Goal: Task Accomplishment & Management: Manage account settings

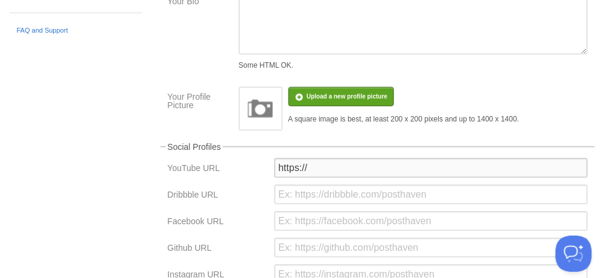
click at [341, 164] on input "https://" at bounding box center [431, 167] width 313 height 19
paste input "[DOMAIN_NAME][URL]"
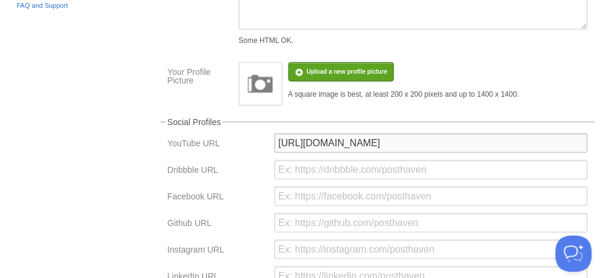
scroll to position [198, 0]
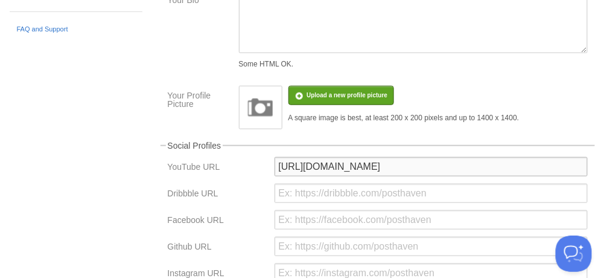
type input "[URL][DOMAIN_NAME]"
click at [78, 196] on div "Your Sites [DOMAIN_NAME] bobadams-pre2000 Create a new site Edit your user prof…" at bounding box center [302, 209] width 603 height 674
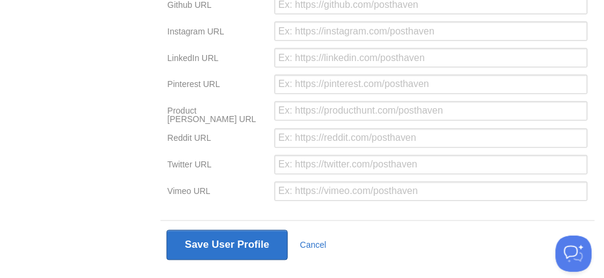
scroll to position [358, 0]
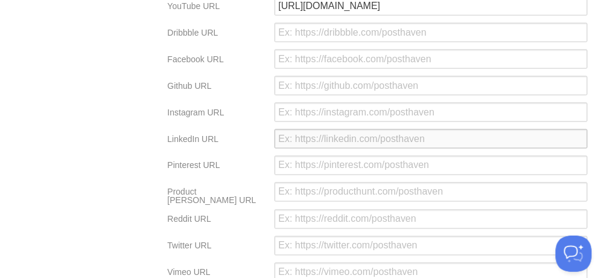
click at [326, 145] on input "url" at bounding box center [431, 138] width 313 height 19
paste input "[DOMAIN_NAME][URL]"
type input "[DOMAIN_NAME][URL]"
drag, startPoint x: 467, startPoint y: 1, endPoint x: 223, endPoint y: 16, distance: 244.3
click at [228, 17] on div "YouTube URL [URL][DOMAIN_NAME]" at bounding box center [377, 9] width 427 height 27
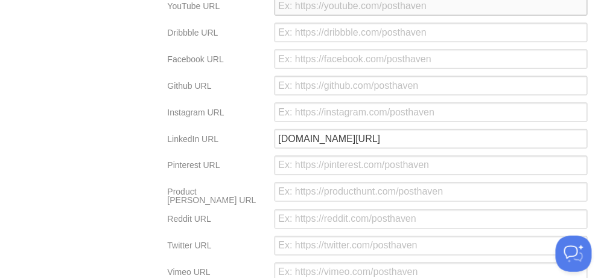
scroll to position [357, 0]
paste input "[URL][DOMAIN_NAME]"
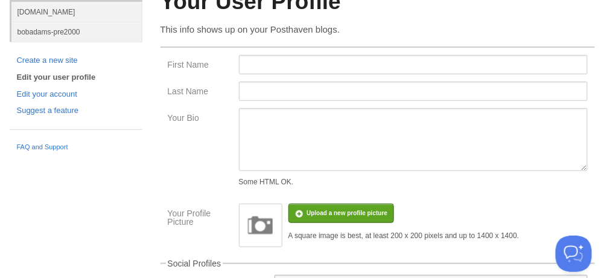
scroll to position [0, 0]
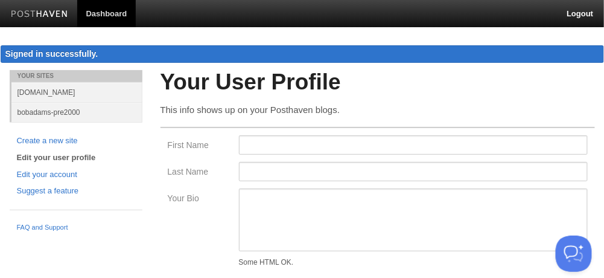
type input "[URL][DOMAIN_NAME]"
click at [71, 89] on link "[DOMAIN_NAME]" at bounding box center [76, 92] width 131 height 20
click at [273, 146] on input "First Name" at bounding box center [413, 144] width 349 height 19
type input "[PERSON_NAME]"
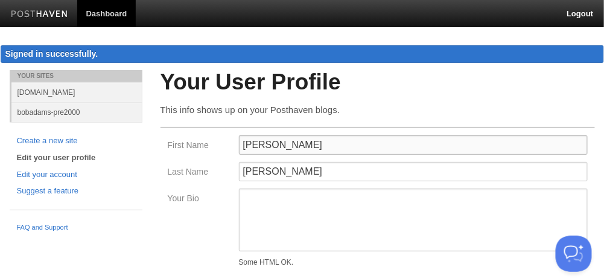
scroll to position [80, 0]
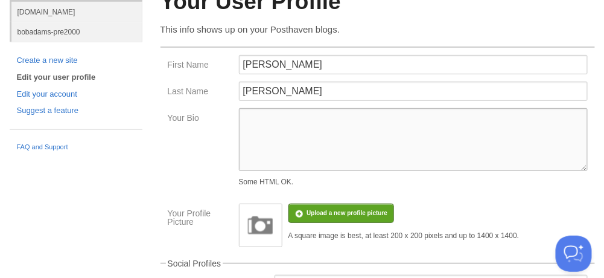
click at [249, 126] on textarea "Your Bio" at bounding box center [413, 139] width 349 height 63
paste textarea "[URL][DOMAIN_NAME]"
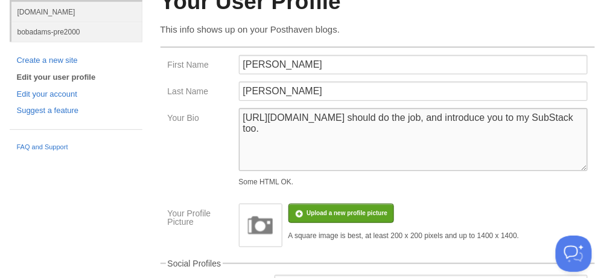
type textarea "[URL][DOMAIN_NAME] should do the job, and introduce you to my SubStack too."
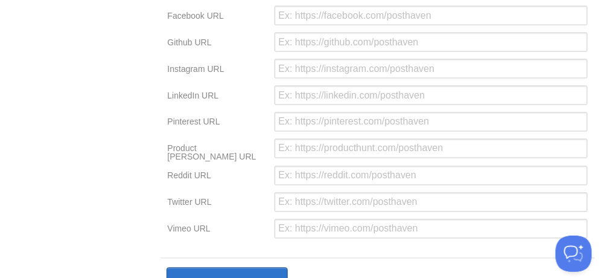
scroll to position [463, 0]
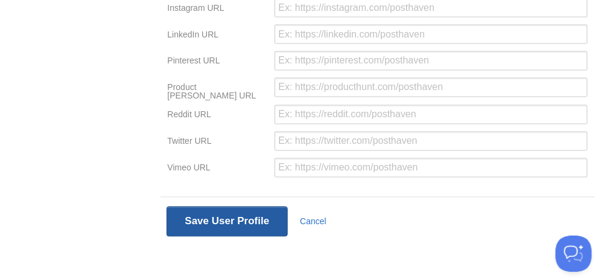
click at [205, 208] on button "Save User Profile" at bounding box center [228, 221] width 122 height 30
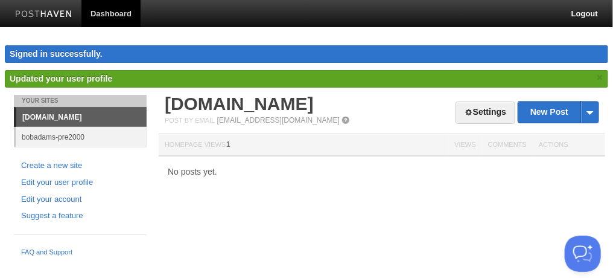
click at [65, 97] on li "Your Sites" at bounding box center [80, 101] width 133 height 12
click at [36, 133] on link "bobadams-pre2000" at bounding box center [81, 137] width 131 height 20
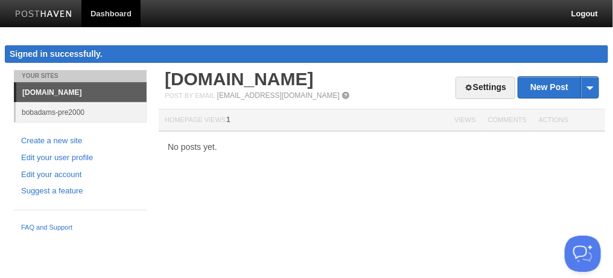
click at [88, 92] on link "[DOMAIN_NAME]" at bounding box center [81, 92] width 130 height 19
click at [51, 113] on link "bobadams-pre2000" at bounding box center [81, 112] width 131 height 20
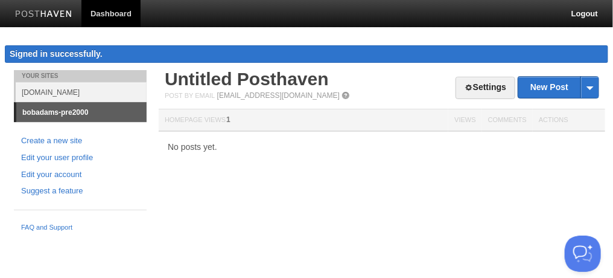
click at [46, 73] on li "Your Sites" at bounding box center [80, 76] width 133 height 12
click at [67, 89] on link "[DOMAIN_NAME]" at bounding box center [81, 92] width 131 height 20
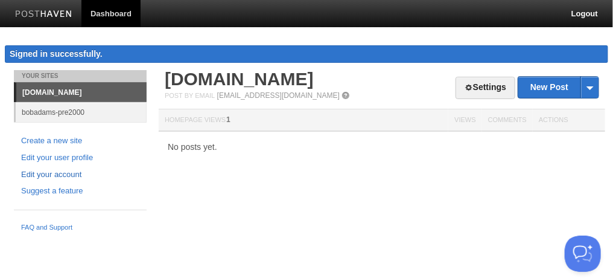
click at [64, 173] on link "Edit your account" at bounding box center [80, 174] width 118 height 13
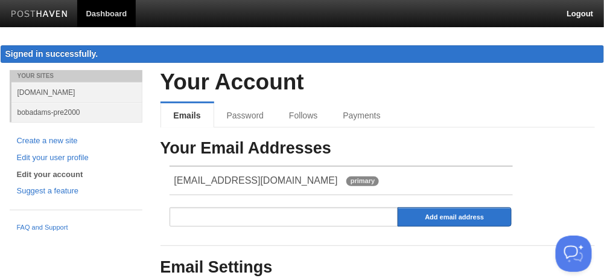
scroll to position [80, 0]
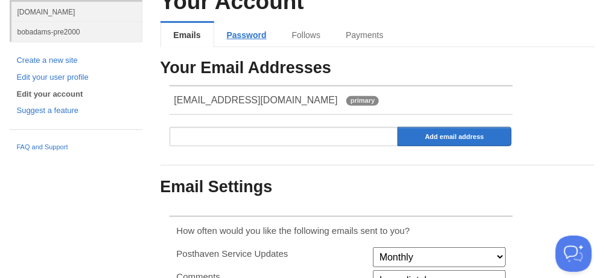
click at [244, 37] on link "Password" at bounding box center [246, 35] width 65 height 24
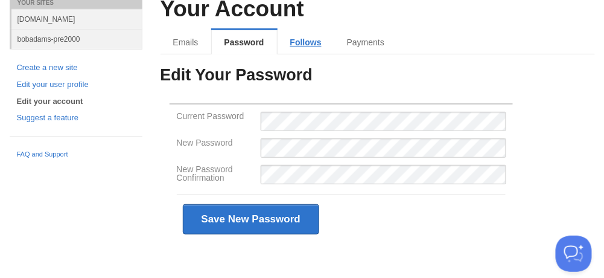
click at [309, 43] on link "Follows" at bounding box center [306, 42] width 57 height 24
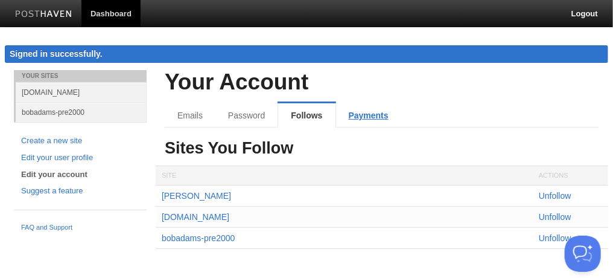
click at [364, 115] on link "Payments" at bounding box center [368, 115] width 65 height 24
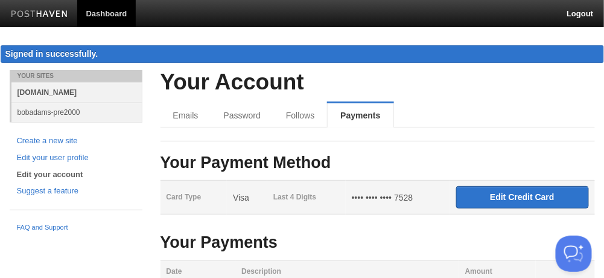
click at [51, 91] on link "[DOMAIN_NAME]" at bounding box center [76, 92] width 131 height 20
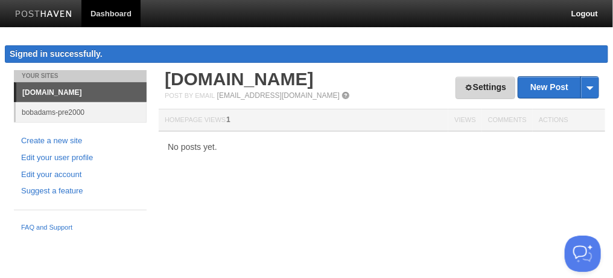
click at [486, 82] on link "Settings" at bounding box center [486, 88] width 60 height 22
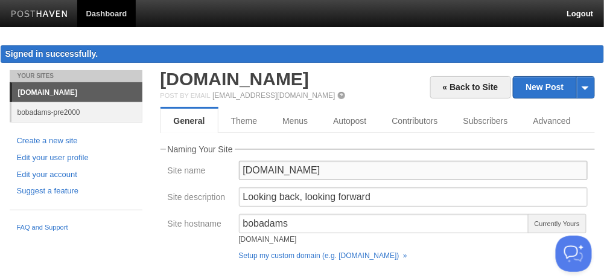
drag, startPoint x: 279, startPoint y: 170, endPoint x: 234, endPoint y: 171, distance: 45.3
click at [234, 171] on div "Site name [DOMAIN_NAME]" at bounding box center [377, 174] width 427 height 27
type input "[DOMAIN_NAME]"
drag, startPoint x: 256, startPoint y: 222, endPoint x: 243, endPoint y: 222, distance: 13.3
click at [243, 222] on input "bobadams" at bounding box center [384, 223] width 291 height 19
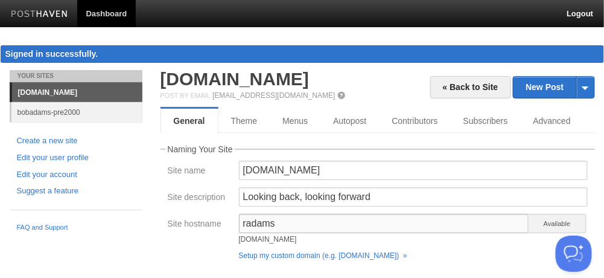
type input "radams"
drag, startPoint x: 301, startPoint y: 168, endPoint x: 210, endPoint y: 170, distance: 90.5
click at [210, 170] on div "Site name [DOMAIN_NAME]" at bounding box center [377, 174] width 427 height 27
click at [281, 173] on input "[DOMAIN_NAME]" at bounding box center [413, 170] width 349 height 19
drag, startPoint x: 279, startPoint y: 170, endPoint x: 334, endPoint y: 165, distance: 55.1
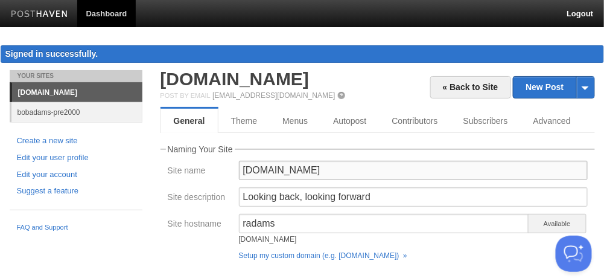
click at [334, 165] on input "[DOMAIN_NAME]" at bounding box center [413, 170] width 349 height 19
type input "[DOMAIN_NAME]"
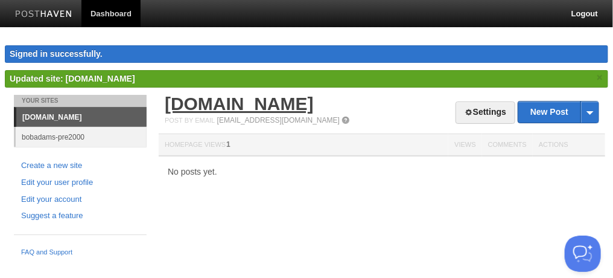
click at [307, 97] on link "[DOMAIN_NAME]" at bounding box center [239, 104] width 149 height 20
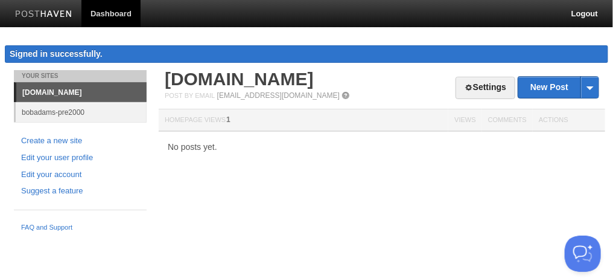
click at [99, 89] on link "[DOMAIN_NAME]" at bounding box center [81, 92] width 130 height 19
click at [59, 92] on link "[DOMAIN_NAME]" at bounding box center [81, 92] width 130 height 19
drag, startPoint x: 373, startPoint y: 75, endPoint x: 135, endPoint y: 89, distance: 238.8
click at [135, 89] on div "Your Sites [DOMAIN_NAME] bobadams-pre2000 Create a new site Edit your user prof…" at bounding box center [306, 153] width 603 height 167
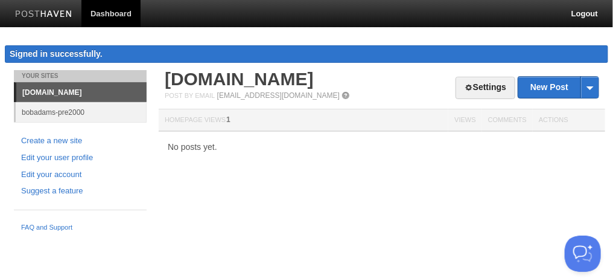
click at [65, 93] on link "[DOMAIN_NAME]" at bounding box center [81, 92] width 130 height 19
click at [291, 162] on div "Settings New Post by Web by Email [DOMAIN_NAME] Post by Email [EMAIL_ADDRESS][D…" at bounding box center [382, 123] width 453 height 106
click at [494, 86] on link "Settings" at bounding box center [486, 88] width 60 height 22
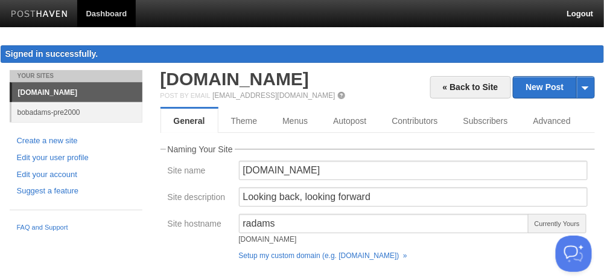
click at [279, 241] on div "[DOMAIN_NAME]" at bounding box center [384, 238] width 291 height 7
click at [281, 221] on input "radams" at bounding box center [384, 223] width 291 height 19
type input "[DOMAIN_NAME]"
click at [393, 235] on div "[DOMAIN_NAME]" at bounding box center [384, 238] width 291 height 7
click at [366, 235] on div "[DOMAIN_NAME]" at bounding box center [384, 238] width 291 height 7
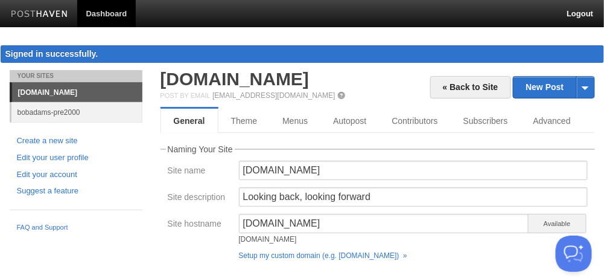
drag, startPoint x: 334, startPoint y: 239, endPoint x: 412, endPoint y: 237, distance: 78.5
click at [412, 237] on div "[DOMAIN_NAME]" at bounding box center [384, 238] width 291 height 7
click at [371, 220] on input "[DOMAIN_NAME]" at bounding box center [384, 223] width 291 height 19
click at [63, 155] on link "Edit your user profile" at bounding box center [76, 157] width 118 height 13
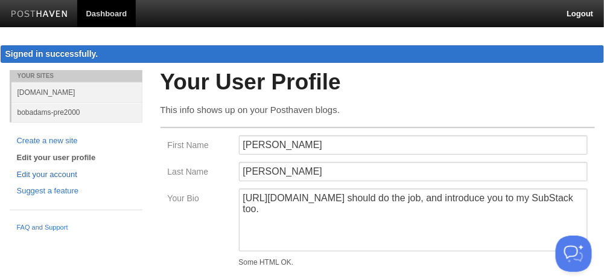
click at [48, 173] on link "Edit your account" at bounding box center [76, 174] width 118 height 13
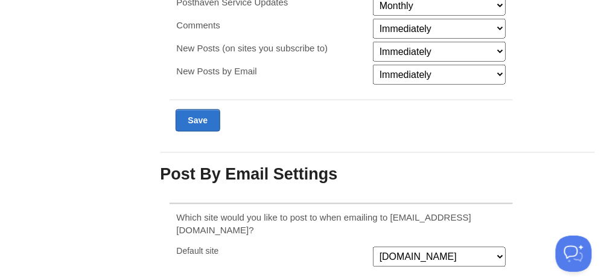
scroll to position [412, 0]
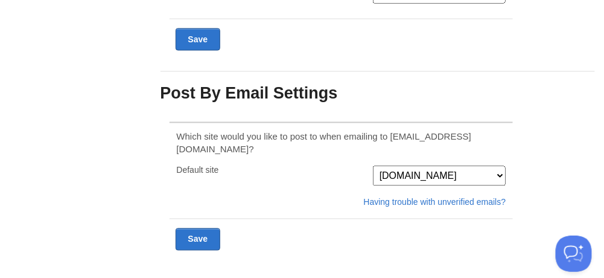
click at [501, 166] on select "bobadams-pre2000 [DOMAIN_NAME]" at bounding box center [439, 176] width 133 height 20
click at [373, 166] on select "bobadams-pre2000 [DOMAIN_NAME]" at bounding box center [439, 176] width 133 height 20
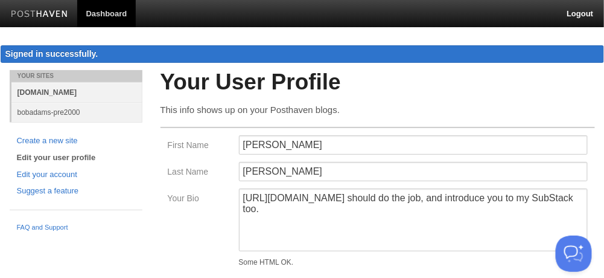
click at [55, 93] on link "[DOMAIN_NAME]" at bounding box center [76, 92] width 131 height 20
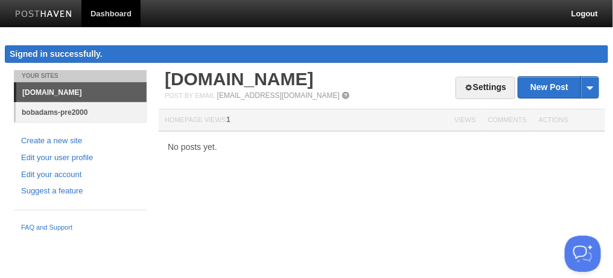
click at [48, 107] on link "bobadams-pre2000" at bounding box center [81, 112] width 131 height 20
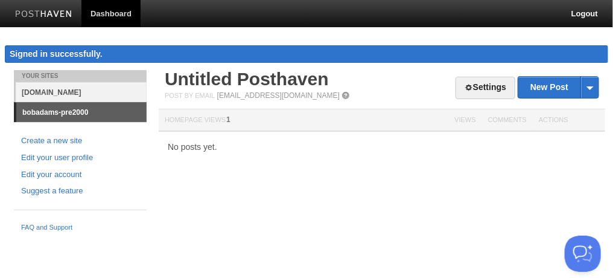
click at [72, 91] on link "[DOMAIN_NAME]" at bounding box center [81, 92] width 131 height 20
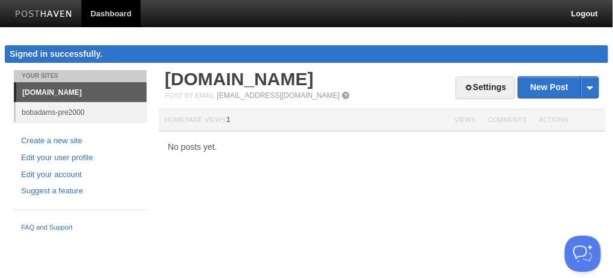
click at [281, 142] on div "No posts yet." at bounding box center [382, 146] width 447 height 8
click at [480, 84] on link "Settings" at bounding box center [486, 88] width 60 height 22
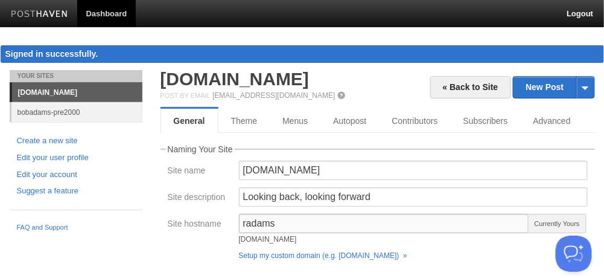
drag, startPoint x: 255, startPoint y: 222, endPoint x: 222, endPoint y: 222, distance: 33.2
click at [222, 222] on div "Site hostname radams [DOMAIN_NAME] Currently Yours Setup my custom domain (e.g.…" at bounding box center [377, 239] width 427 height 51
click at [291, 220] on input "radams" at bounding box center [384, 223] width 291 height 19
drag, startPoint x: 276, startPoint y: 170, endPoint x: 391, endPoint y: 170, distance: 115.3
click at [391, 170] on input "[DOMAIN_NAME]" at bounding box center [413, 170] width 349 height 19
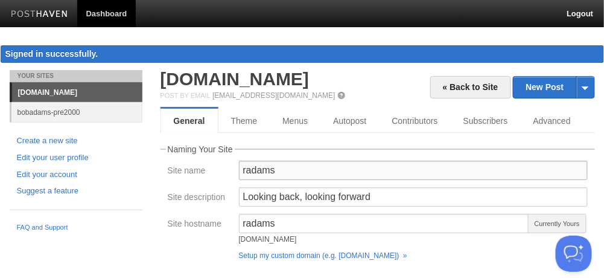
type input "radams"
click at [161, 186] on fieldset "Naming Your Site Site name radams Site description Looking back, looking forwar…" at bounding box center [378, 205] width 434 height 120
click at [283, 222] on input "radams" at bounding box center [384, 223] width 291 height 19
click at [397, 218] on input "[DOMAIN_NAME]" at bounding box center [384, 223] width 291 height 19
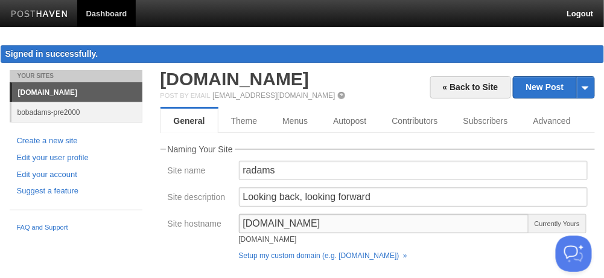
drag, startPoint x: 274, startPoint y: 228, endPoint x: 395, endPoint y: 235, distance: 120.9
click at [396, 235] on div "[DOMAIN_NAME] [DOMAIN_NAME]" at bounding box center [384, 231] width 291 height 35
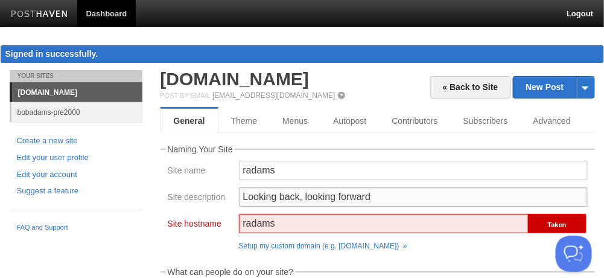
click at [367, 198] on input "Looking back, looking forward" at bounding box center [413, 196] width 349 height 19
click at [368, 228] on input "radams" at bounding box center [384, 223] width 291 height 19
click at [374, 245] on link "Setup my custom domain (e.g. [DOMAIN_NAME]) »" at bounding box center [323, 245] width 168 height 8
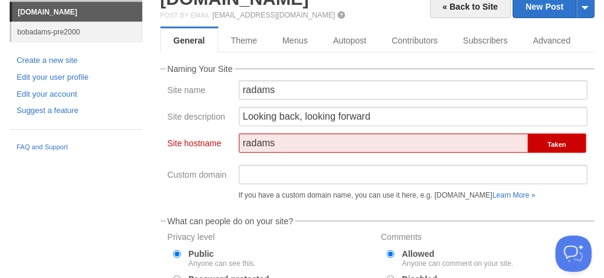
scroll to position [161, 0]
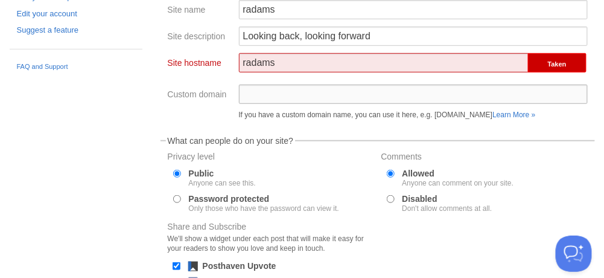
click at [253, 89] on input "Custom domain" at bounding box center [413, 93] width 349 height 19
drag, startPoint x: 278, startPoint y: 61, endPoint x: 223, endPoint y: 66, distance: 55.1
click at [223, 66] on div "Site hostname radams Taken Setup my custom domain (e.g. [DOMAIN_NAME]) »" at bounding box center [377, 68] width 427 height 31
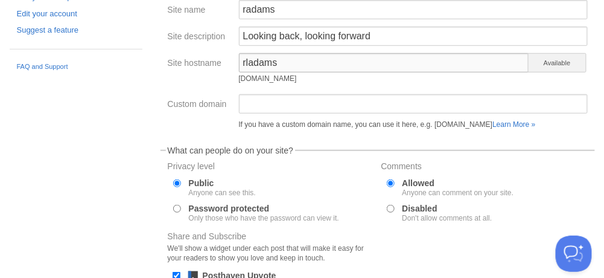
type input "rladams"
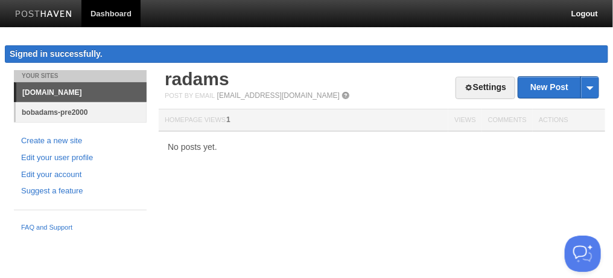
click at [84, 112] on link "bobadams-pre2000" at bounding box center [81, 112] width 131 height 20
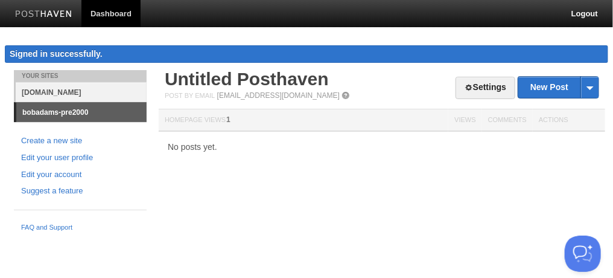
click at [92, 89] on link "[DOMAIN_NAME]" at bounding box center [81, 92] width 131 height 20
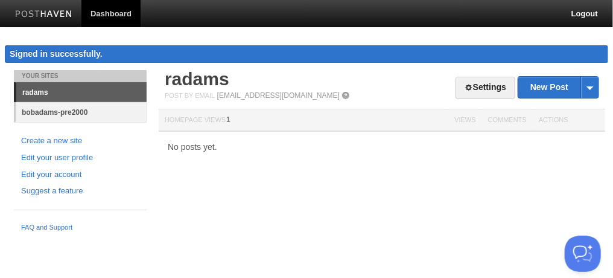
click at [80, 106] on link "bobadams-pre2000" at bounding box center [81, 112] width 131 height 20
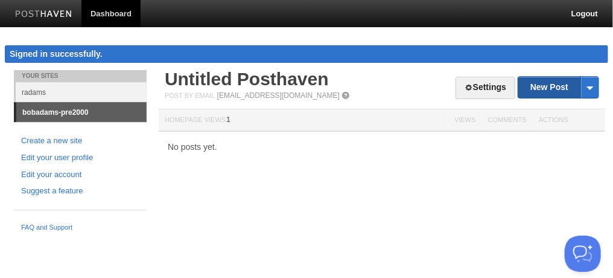
click at [543, 86] on link "New Post" at bounding box center [558, 87] width 80 height 21
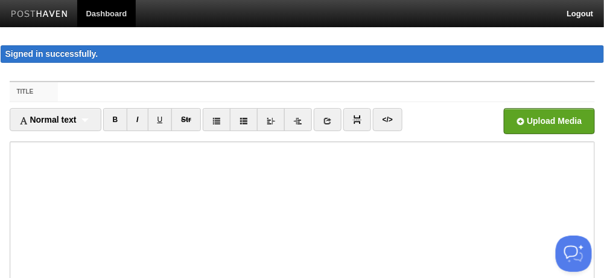
click at [56, 92] on label "Title" at bounding box center [34, 91] width 49 height 19
click at [58, 92] on input "Title" at bounding box center [326, 91] width 536 height 19
type input "test"
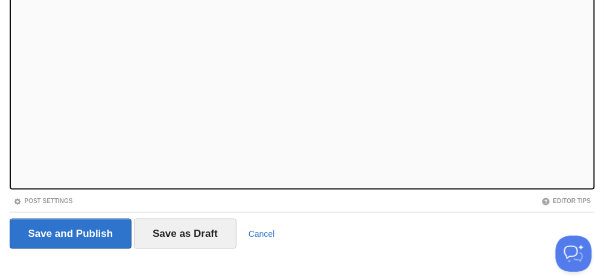
scroll to position [255, 0]
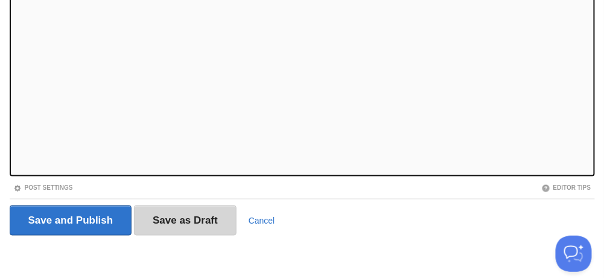
click at [167, 211] on input "Save as Draft" at bounding box center [185, 220] width 103 height 30
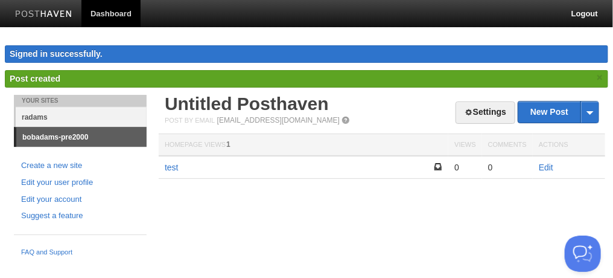
click at [99, 107] on link "radams" at bounding box center [81, 117] width 131 height 20
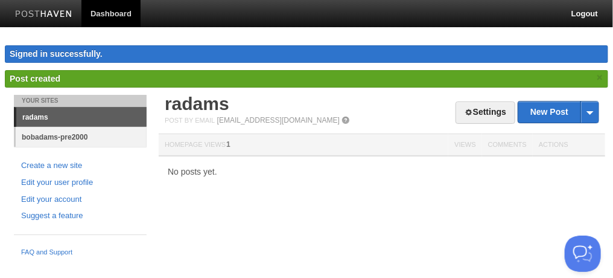
click at [97, 132] on link "bobadams-pre2000" at bounding box center [81, 137] width 131 height 20
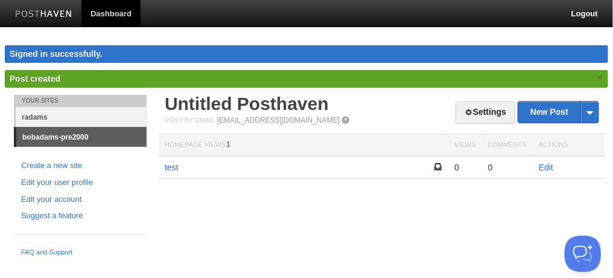
click at [95, 117] on link "radams" at bounding box center [81, 117] width 131 height 20
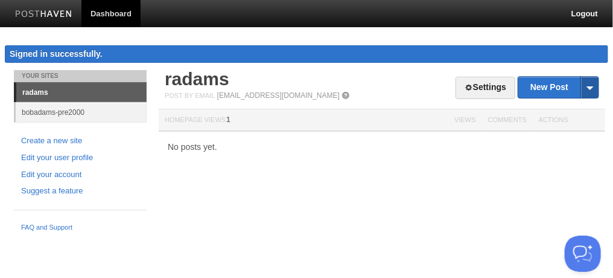
click at [589, 86] on span at bounding box center [590, 87] width 18 height 21
click at [573, 102] on link "by Web" at bounding box center [558, 107] width 80 height 18
click at [201, 119] on th "Homepage Views 1" at bounding box center [304, 120] width 290 height 22
click at [238, 117] on th "Homepage Views 1" at bounding box center [304, 120] width 290 height 22
click at [228, 121] on th "Homepage Views 1" at bounding box center [304, 120] width 290 height 22
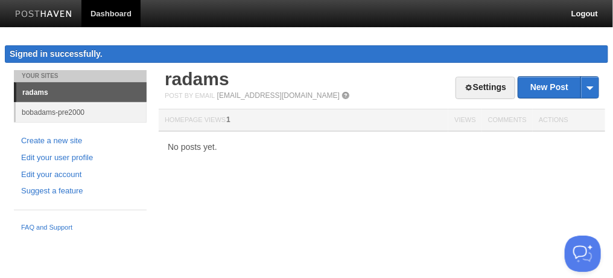
click at [228, 121] on th "Homepage Views 1" at bounding box center [304, 120] width 290 height 22
click at [342, 94] on span at bounding box center [346, 95] width 8 height 8
click at [229, 116] on th "Homepage Views 1" at bounding box center [304, 120] width 290 height 22
click at [231, 116] on span "1" at bounding box center [228, 119] width 4 height 8
click at [56, 224] on link "FAQ and Support" at bounding box center [80, 227] width 118 height 11
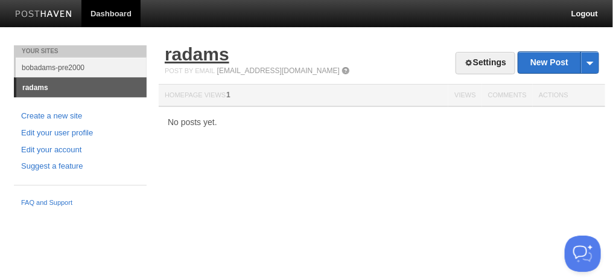
click at [173, 51] on link "radams" at bounding box center [197, 54] width 65 height 20
click at [231, 94] on span "1" at bounding box center [228, 95] width 4 height 8
click at [551, 69] on link "New Post" at bounding box center [558, 62] width 80 height 21
click at [577, 247] on button "Open Beacon popover" at bounding box center [580, 251] width 36 height 36
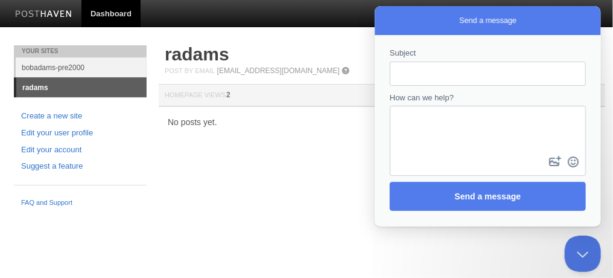
click at [564, 235] on button "Close Beacon popover" at bounding box center [582, 253] width 36 height 36
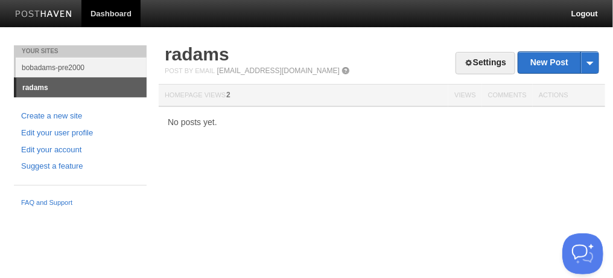
click at [593, 256] on button "Open Beacon popover" at bounding box center [580, 251] width 36 height 36
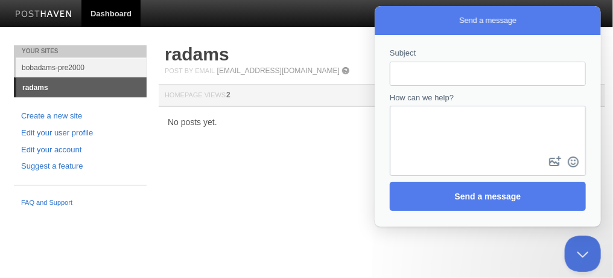
click at [425, 74] on input "Subject" at bounding box center [487, 74] width 177 height 22
click at [428, 123] on textarea "How can we help?" at bounding box center [487, 130] width 194 height 46
click at [231, 94] on span "2" at bounding box center [228, 95] width 4 height 8
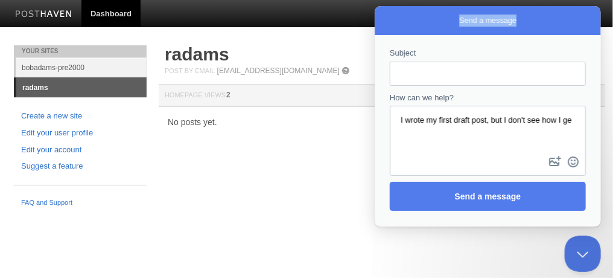
drag, startPoint x: 418, startPoint y: 19, endPoint x: 371, endPoint y: 110, distance: 102.8
click at [374, 110] on html "Send a message How can we help? We usually respond in a few hours Subject How c…" at bounding box center [487, 116] width 226 height 220
click at [443, 135] on textarea "I wrote my first draft post, but I don't see how I ge" at bounding box center [487, 130] width 194 height 46
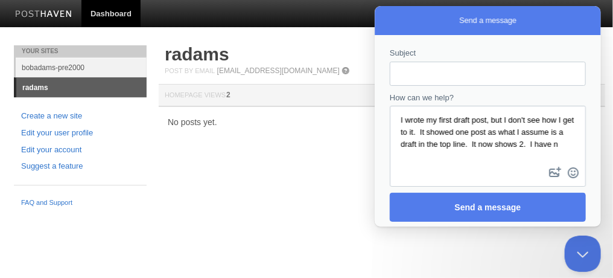
scroll to position [5, 0]
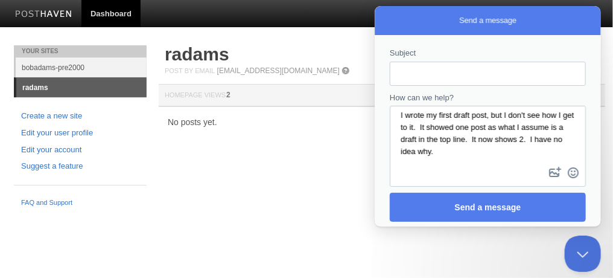
click at [448, 128] on textarea "I wrote my first draft post, but I don't see how I get to it. It showed one pos…" at bounding box center [487, 135] width 194 height 57
type textarea "I wrote my first draft post, but I don't see how I get to it to edit and post. …"
click at [308, 161] on div "Your Sites bobadams-pre2000 radams Create a new site Edit your user profile Edi…" at bounding box center [306, 128] width 603 height 167
click at [535, 11] on div "Send a message" at bounding box center [487, 20] width 226 height 29
drag, startPoint x: 535, startPoint y: 11, endPoint x: 345, endPoint y: 127, distance: 222.6
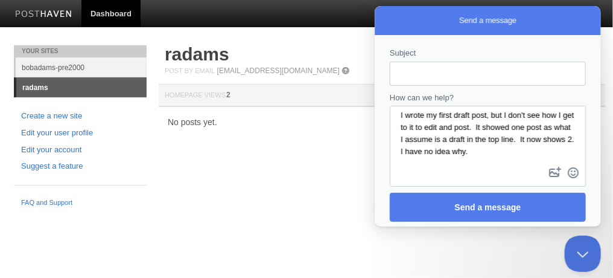
click at [374, 127] on html "Send a message How can we help? We usually respond in a few hours Subject How c…" at bounding box center [487, 116] width 226 height 220
drag, startPoint x: 386, startPoint y: 10, endPoint x: 354, endPoint y: 17, distance: 33.3
click at [374, 17] on html "Send a message How can we help? We usually respond in a few hours Subject How c…" at bounding box center [487, 116] width 226 height 220
drag, startPoint x: 381, startPoint y: 33, endPoint x: 377, endPoint y: 42, distance: 10.0
click at [377, 42] on div "Send a message How can we help? We usually respond in a few hours Subject How c…" at bounding box center [487, 116] width 226 height 220
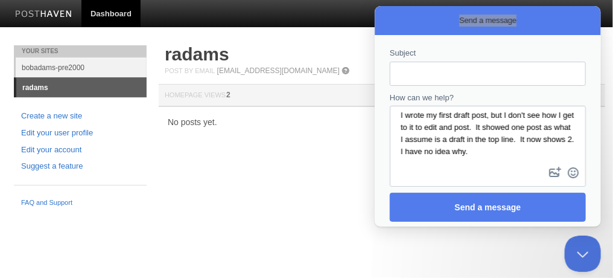
click at [233, 98] on th "Homepage Views 2" at bounding box center [304, 95] width 290 height 22
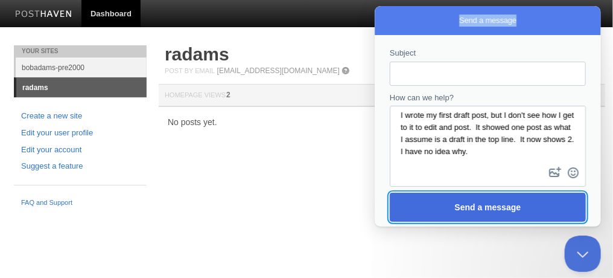
drag, startPoint x: 466, startPoint y: 209, endPoint x: 403, endPoint y: 213, distance: 64.1
click at [465, 209] on span "Send a message" at bounding box center [487, 207] width 66 height 10
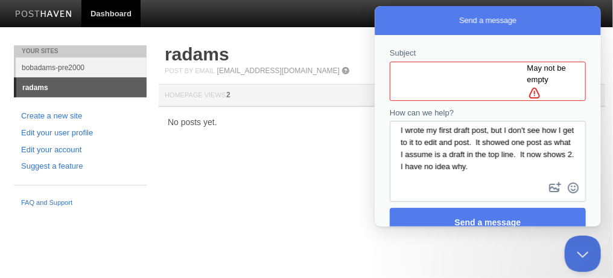
click at [413, 81] on input "Subject" at bounding box center [463, 81] width 128 height 22
type input "accessing to edit a draft"
click at [546, 178] on button "image-plus" at bounding box center [555, 187] width 18 height 19
click at [427, 74] on input "accessing to edit a draft" at bounding box center [463, 81] width 128 height 22
drag, startPoint x: 501, startPoint y: 73, endPoint x: 357, endPoint y: 72, distance: 144.2
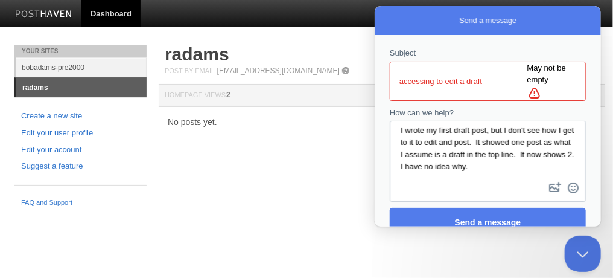
click at [374, 72] on html "Send a message How can we help? We usually respond in a few hours Subject acces…" at bounding box center [487, 116] width 226 height 220
paste input "accessing to edit a draft"
drag, startPoint x: 443, startPoint y: 71, endPoint x: 391, endPoint y: 78, distance: 52.4
click at [391, 78] on div "accessing to edit a draft May not be empty alert" at bounding box center [487, 81] width 196 height 39
drag, startPoint x: 419, startPoint y: 69, endPoint x: 373, endPoint y: 75, distance: 46.2
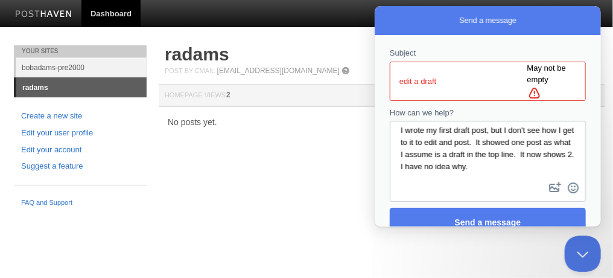
click at [374, 75] on html "Send a message How can we help? We usually respond in a few hours Subject edit …" at bounding box center [487, 116] width 226 height 220
drag, startPoint x: 422, startPoint y: 68, endPoint x: 341, endPoint y: 69, distance: 80.9
click at [374, 69] on html "Send a message How can we help? We usually respond in a few hours Subject edit …" at bounding box center [487, 116] width 226 height 220
drag, startPoint x: 422, startPoint y: 73, endPoint x: 340, endPoint y: 78, distance: 82.9
click at [374, 78] on html "Send a message How can we help? We usually respond in a few hours Subject draft…" at bounding box center [487, 116] width 226 height 220
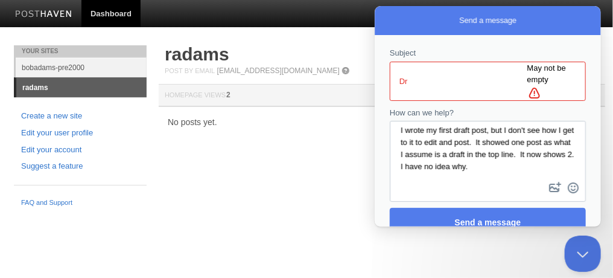
type input "D"
click at [401, 72] on input "Posts" at bounding box center [463, 81] width 128 height 22
type input "Drafting Posts"
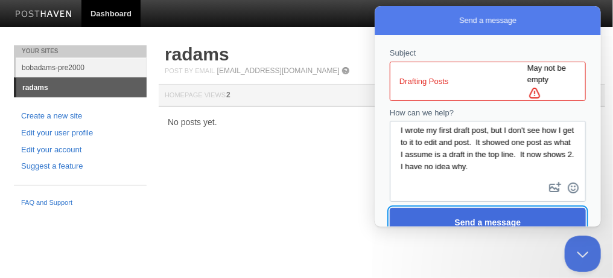
click at [481, 217] on span "Send a message" at bounding box center [487, 222] width 66 height 10
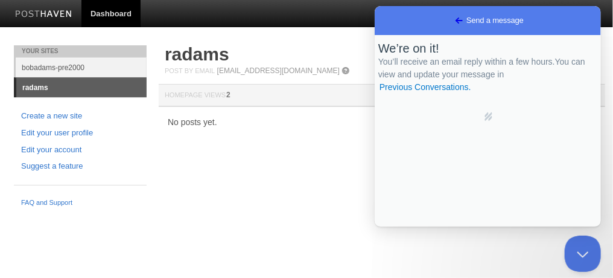
click at [315, 212] on html "Dashboard Logout Your Sites bobadams-pre2000 radams Create a new site Edit your…" at bounding box center [306, 106] width 613 height 212
click at [302, 91] on th "Homepage Views 2" at bounding box center [304, 95] width 290 height 22
click at [585, 17] on div "Go back Send a message" at bounding box center [487, 20] width 226 height 29
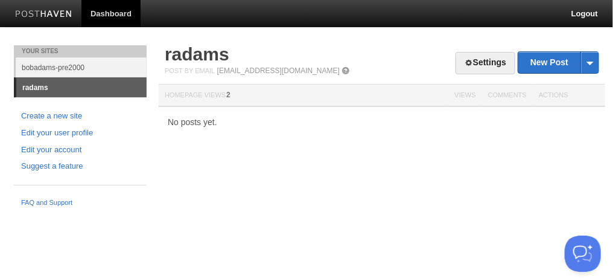
click at [557, 90] on th "Actions" at bounding box center [569, 95] width 72 height 22
click at [231, 95] on span "2" at bounding box center [228, 95] width 4 height 8
click at [242, 94] on th "Homepage Views 2" at bounding box center [304, 95] width 290 height 22
click at [228, 97] on th "Homepage Views 2" at bounding box center [304, 95] width 290 height 22
click at [598, 59] on span at bounding box center [590, 62] width 18 height 21
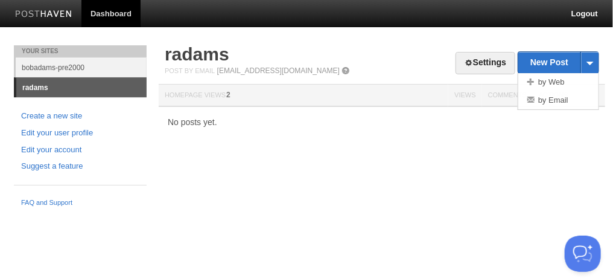
click at [337, 49] on h2 "radams" at bounding box center [382, 54] width 434 height 18
click at [198, 56] on link "radams" at bounding box center [197, 54] width 65 height 20
click at [266, 210] on div "Your Sites bobadams-pre2000 radams Create a new site Edit your user profile Edi…" at bounding box center [306, 128] width 603 height 167
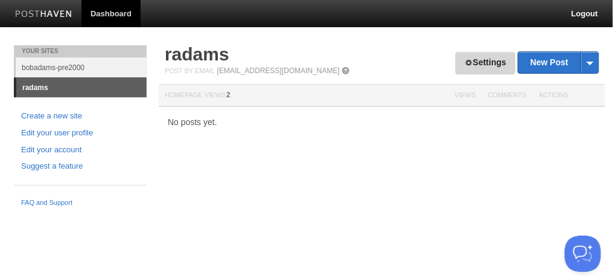
click at [492, 62] on link "Settings" at bounding box center [486, 63] width 60 height 22
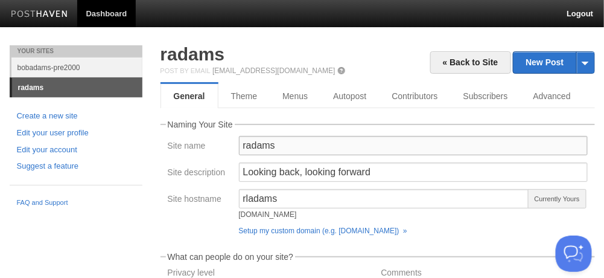
click at [247, 145] on input "radams" at bounding box center [413, 145] width 349 height 19
type input "rladams"
click at [388, 104] on link "Contributors" at bounding box center [418, 96] width 77 height 24
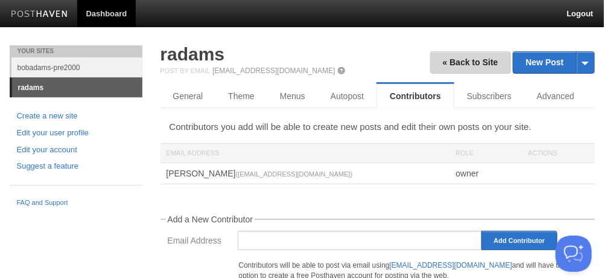
click at [469, 55] on link "« Back to Site" at bounding box center [470, 62] width 81 height 22
click at [465, 65] on link "« Back to Site" at bounding box center [470, 62] width 81 height 22
click at [47, 85] on link "radams" at bounding box center [77, 87] width 130 height 19
click at [57, 71] on link "bobadams-pre2000" at bounding box center [76, 67] width 131 height 20
click at [63, 66] on link "bobadams-pre2000" at bounding box center [76, 67] width 131 height 20
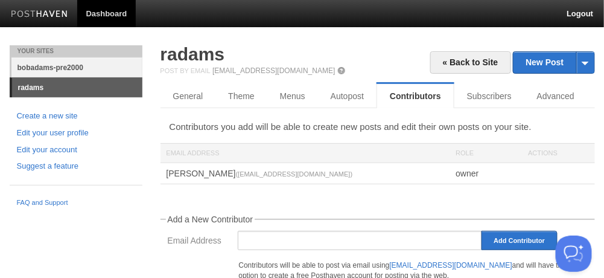
click at [89, 62] on link "bobadams-pre2000" at bounding box center [76, 67] width 131 height 20
click at [75, 69] on link "bobadams-pre2000" at bounding box center [76, 67] width 131 height 20
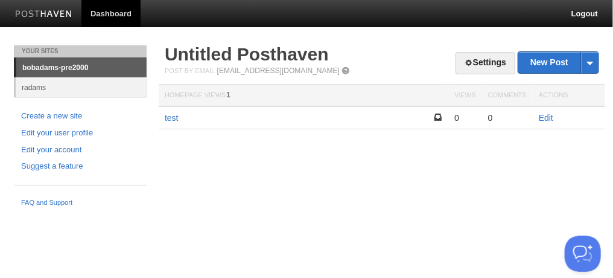
click at [235, 96] on th "Homepage Views 1" at bounding box center [304, 95] width 290 height 22
click at [64, 66] on link "bobadams-pre2000" at bounding box center [81, 67] width 130 height 19
drag, startPoint x: 357, startPoint y: 54, endPoint x: 128, endPoint y: 61, distance: 228.8
click at [128, 61] on div "Your Sites bobadams-pre2000 radams Create a new site Edit your user profile Edi…" at bounding box center [306, 128] width 603 height 167
click at [395, 58] on h2 "Untitled Posthaven" at bounding box center [382, 54] width 434 height 18
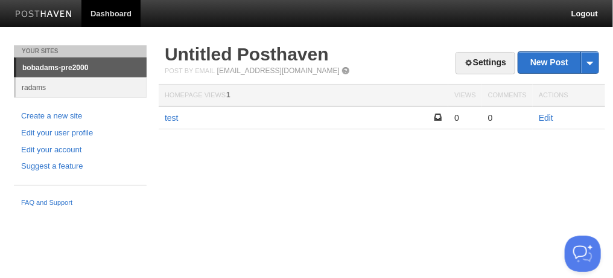
click at [337, 54] on h2 "Untitled Posthaven" at bounding box center [382, 54] width 434 height 18
click at [332, 49] on h2 "Untitled Posthaven" at bounding box center [382, 54] width 434 height 18
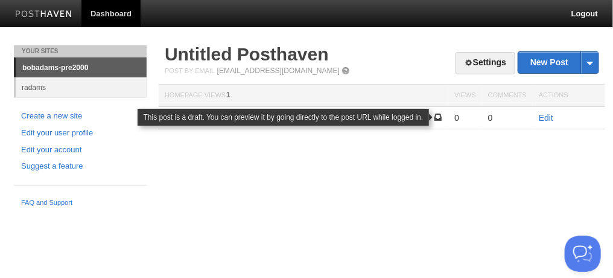
click at [440, 115] on span at bounding box center [438, 117] width 8 height 8
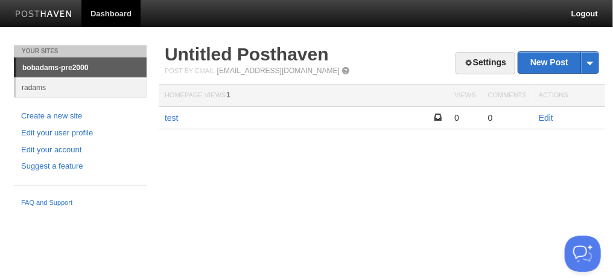
click at [459, 113] on div "0" at bounding box center [464, 117] width 21 height 11
click at [456, 117] on div "0" at bounding box center [464, 117] width 21 height 11
click at [238, 53] on link "Untitled Posthaven" at bounding box center [247, 54] width 164 height 20
